Goal: Check status: Check status

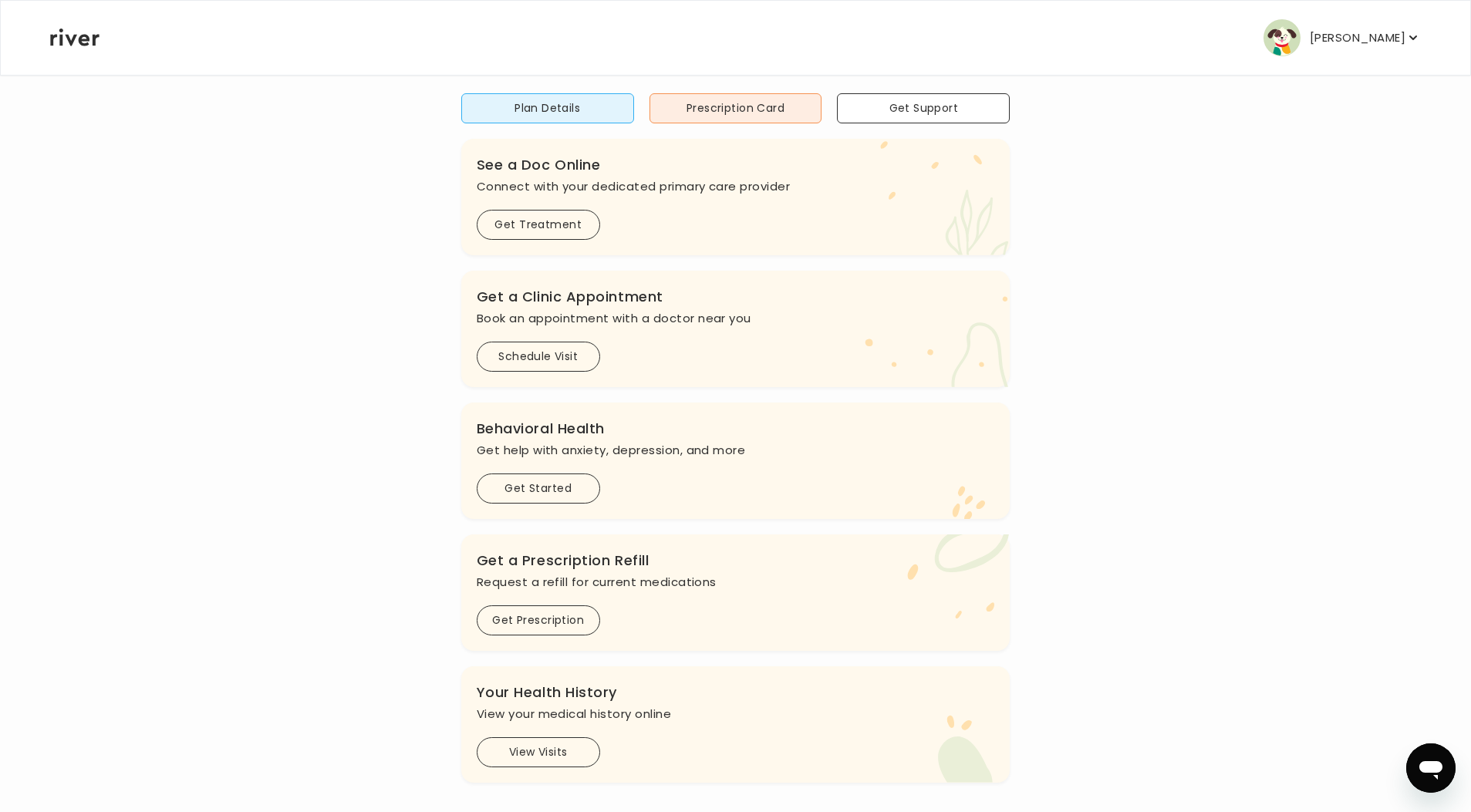
scroll to position [127, 0]
click at [565, 763] on button "View Visits" at bounding box center [538, 753] width 124 height 30
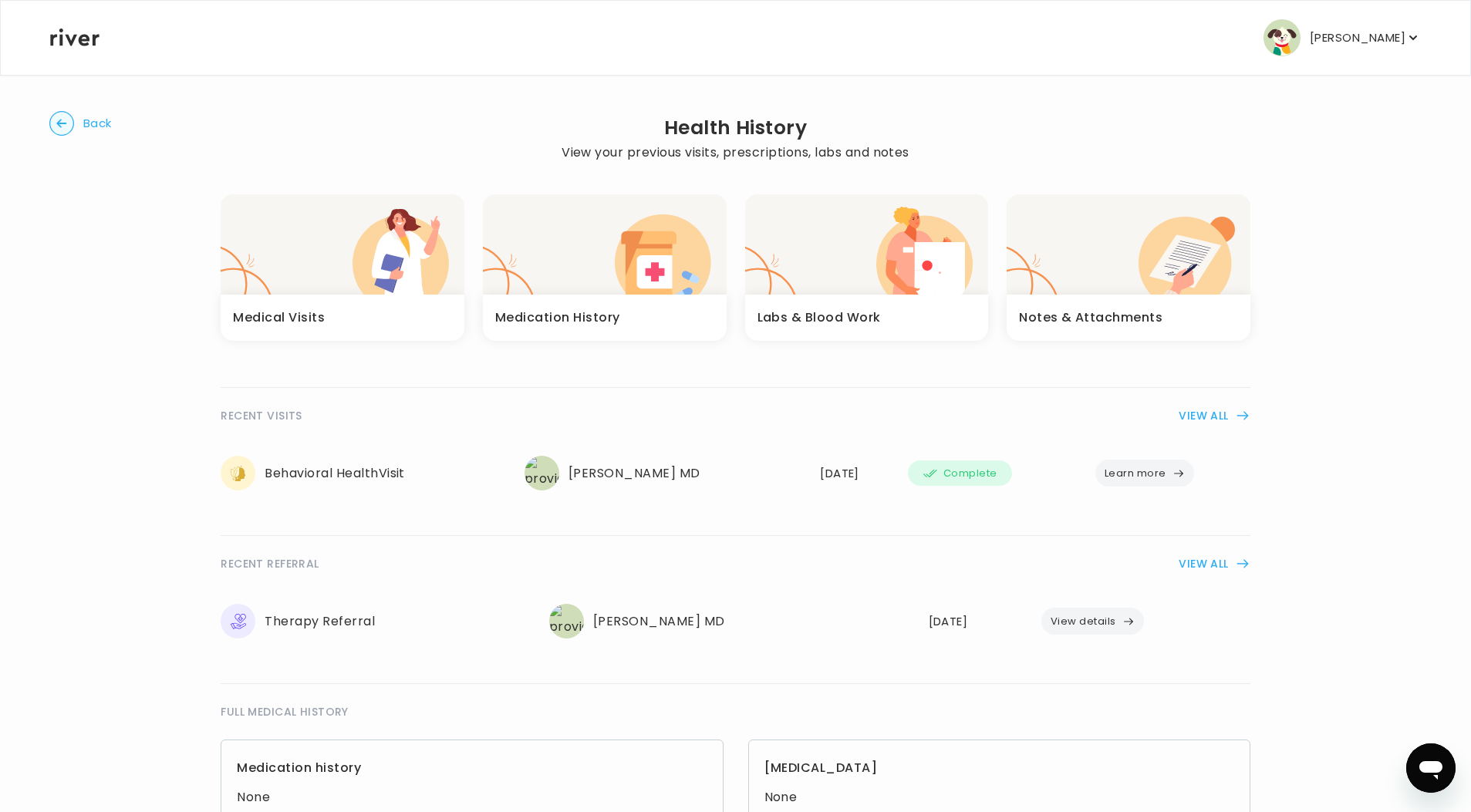
click at [1113, 323] on h3 "Notes & Attachments" at bounding box center [1090, 318] width 144 height 22
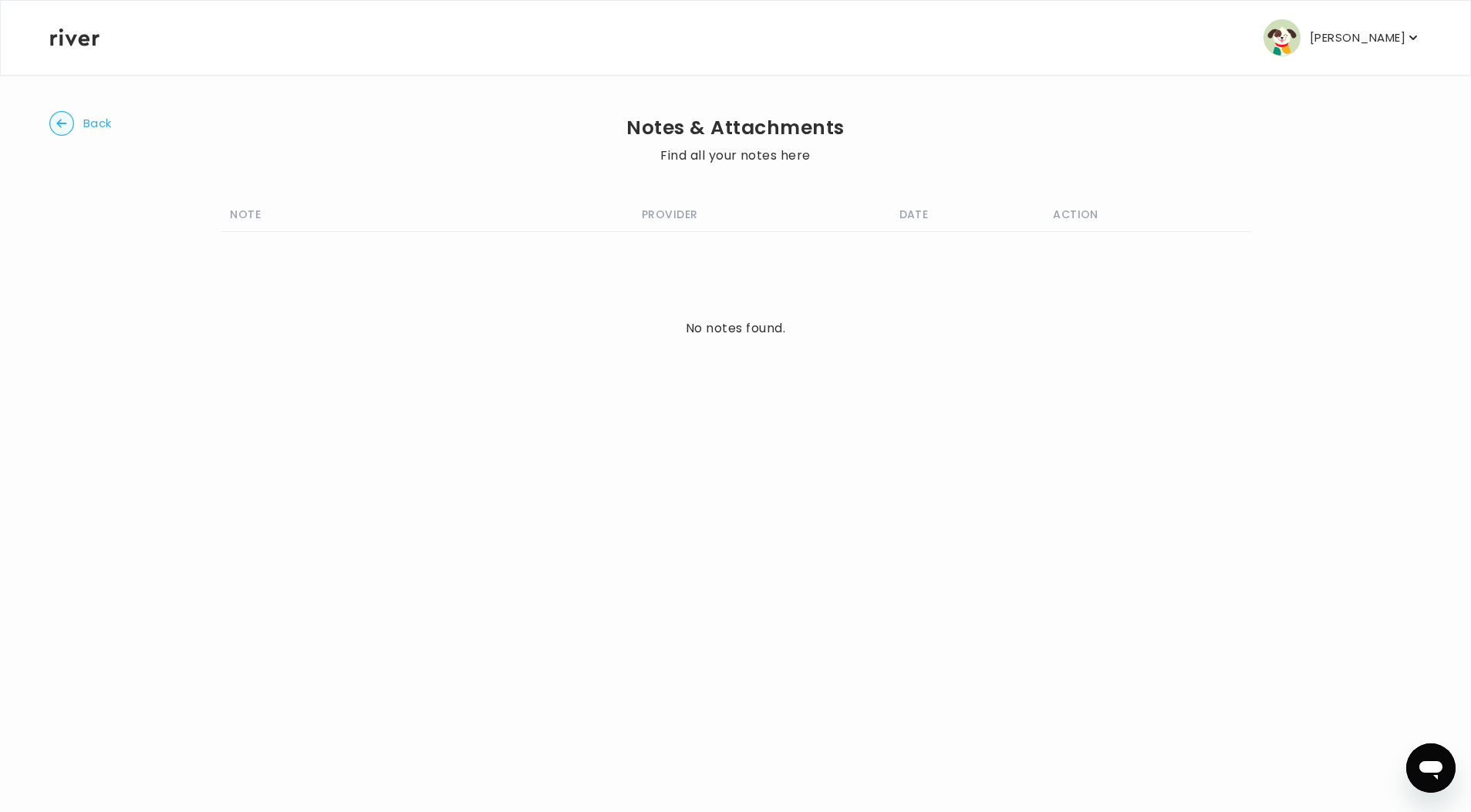
click at [64, 122] on circle "button" at bounding box center [62, 123] width 24 height 24
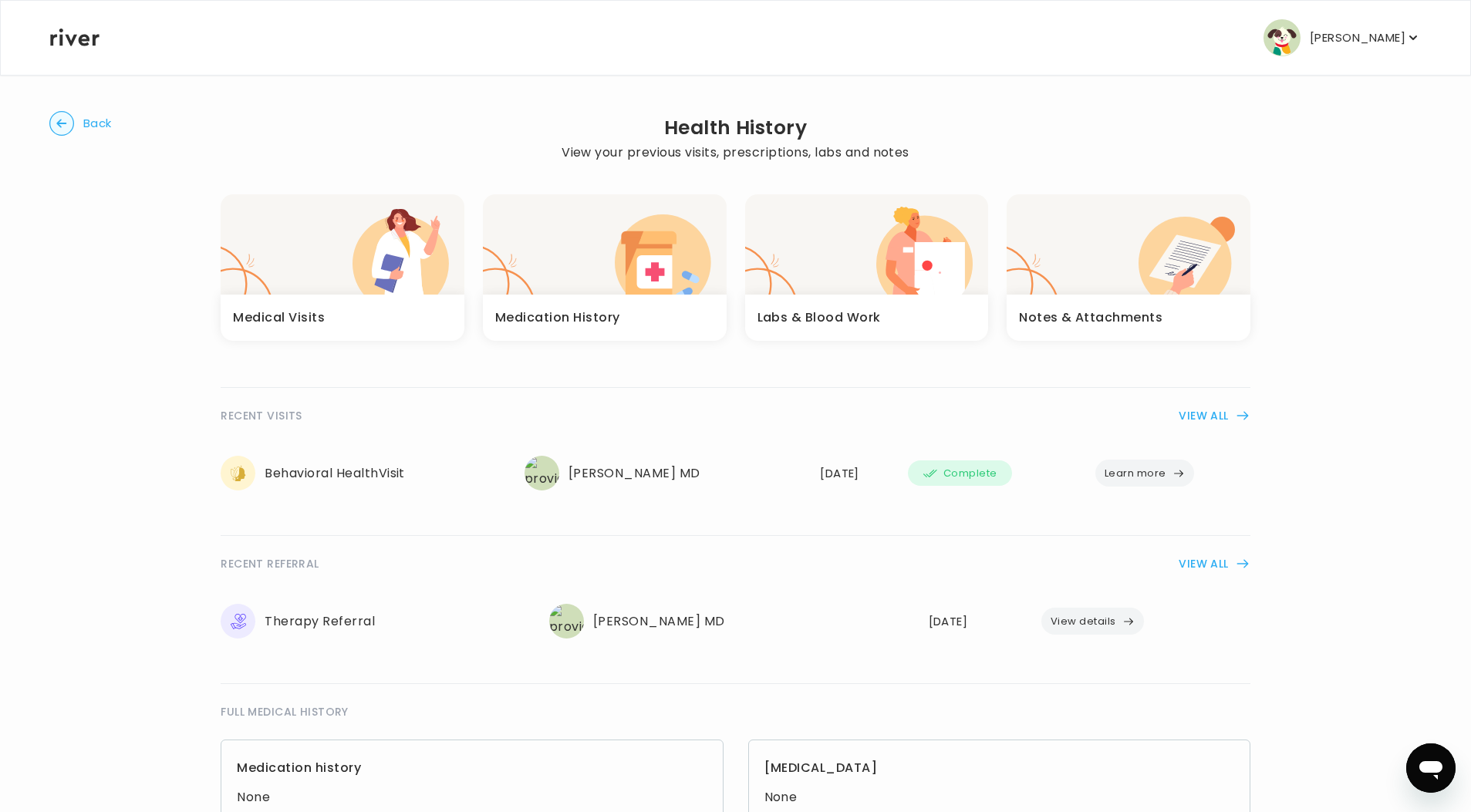
click at [1069, 623] on button "View details" at bounding box center [1092, 621] width 103 height 27
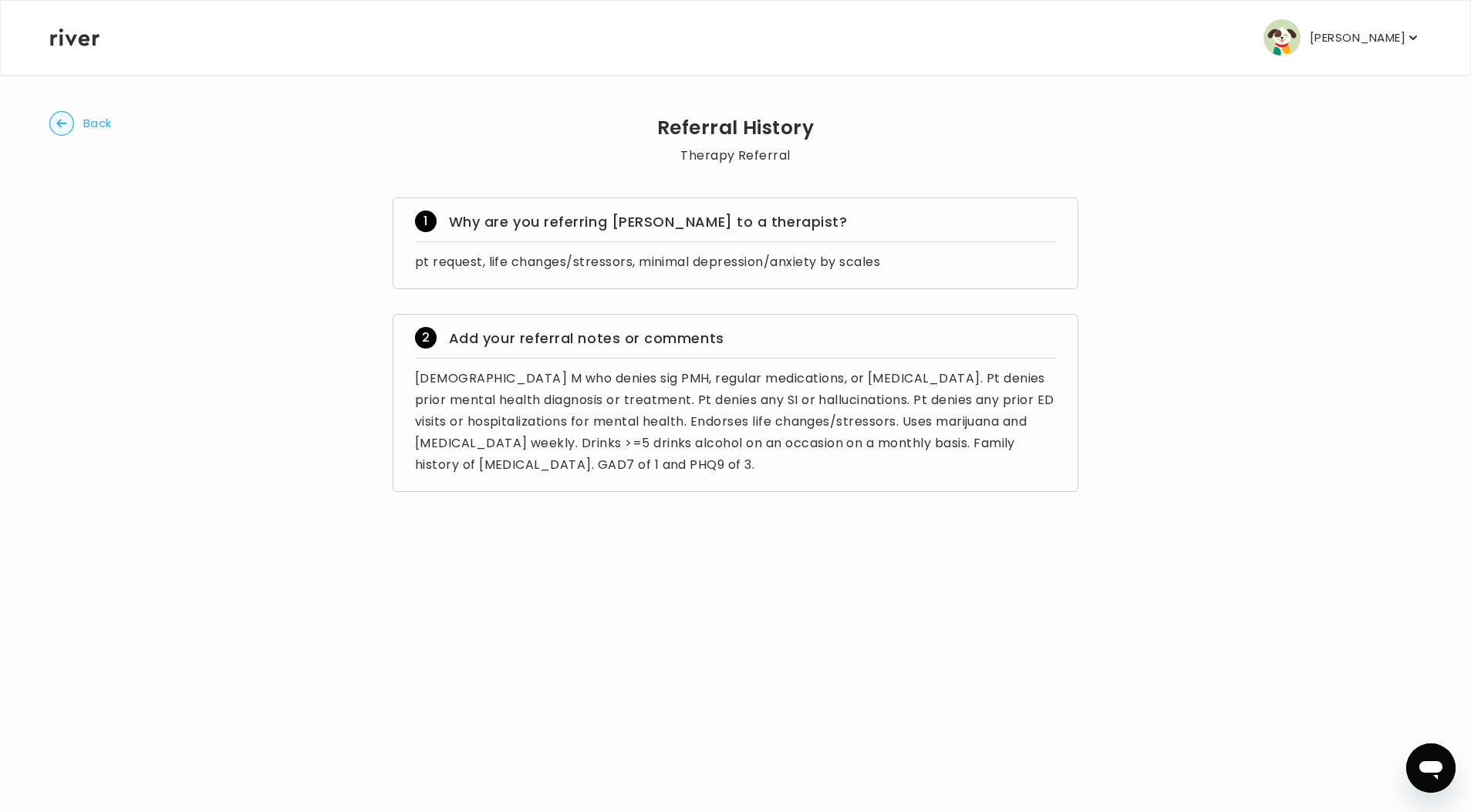
click at [69, 125] on circle "button" at bounding box center [62, 123] width 24 height 24
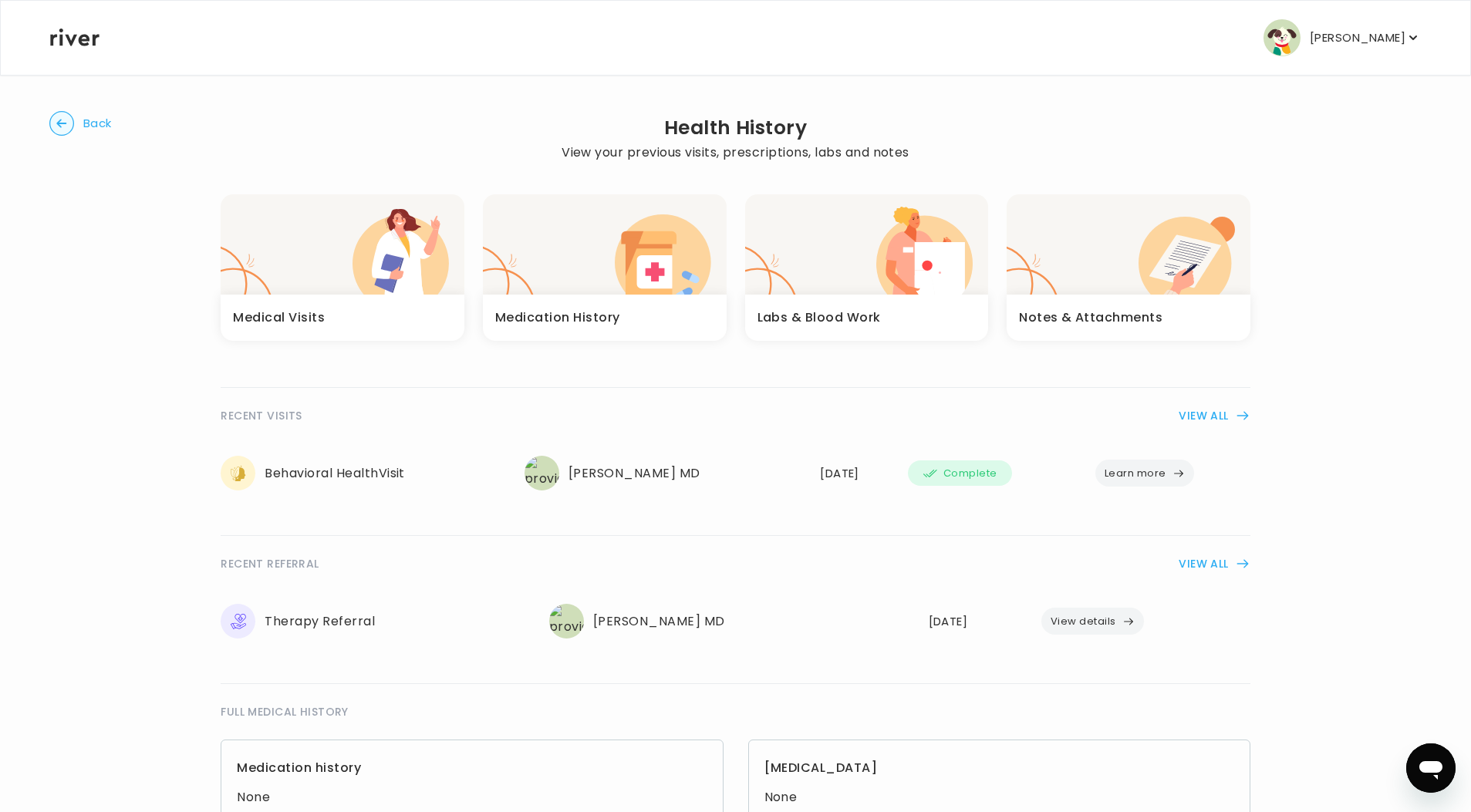
click at [613, 275] on div "button" at bounding box center [605, 245] width 244 height 100
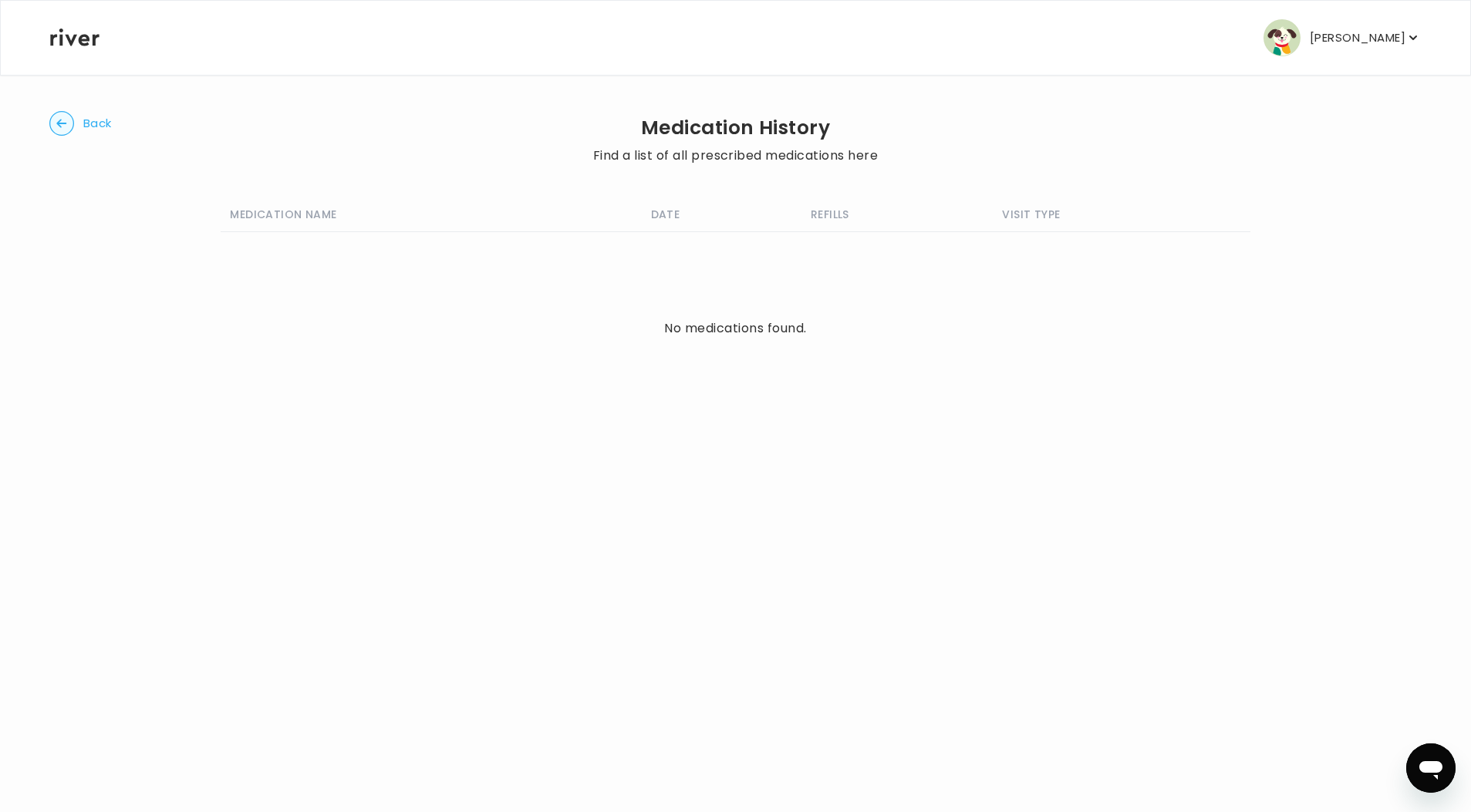
click at [62, 122] on circle "button" at bounding box center [62, 123] width 24 height 24
